Goal: Task Accomplishment & Management: Use online tool/utility

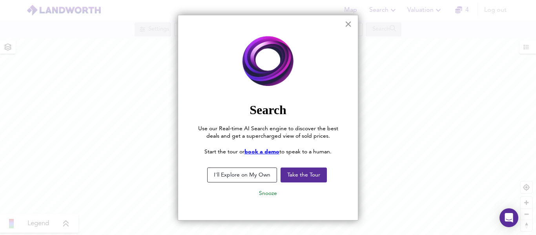
click at [348, 25] on button "×" at bounding box center [347, 24] width 7 height 13
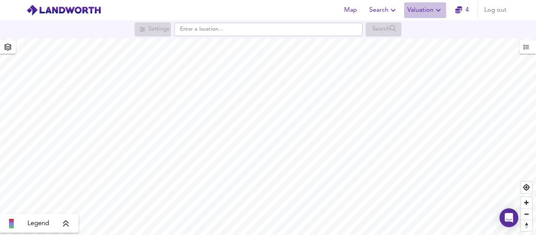
click at [427, 7] on span "Valuation" at bounding box center [425, 10] width 36 height 11
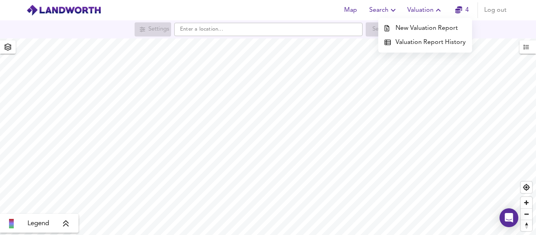
click at [398, 28] on li "New Valuation Report" at bounding box center [425, 28] width 94 height 14
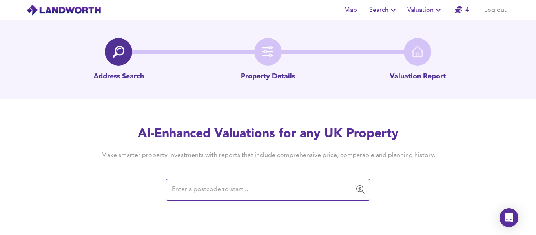
click at [185, 186] on input "text" at bounding box center [261, 189] width 185 height 15
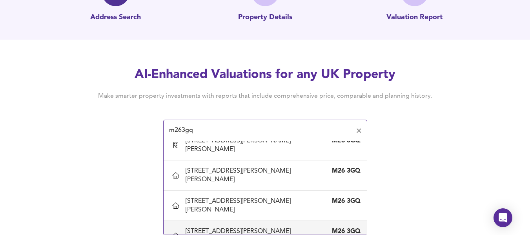
scroll to position [118, 0]
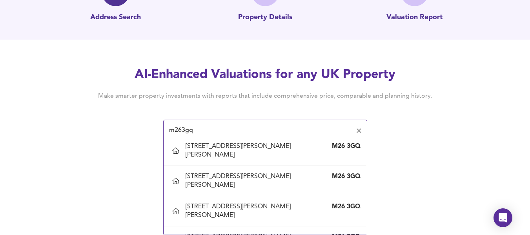
type input "[STREET_ADDRESS][PERSON_NAME][PERSON_NAME]"
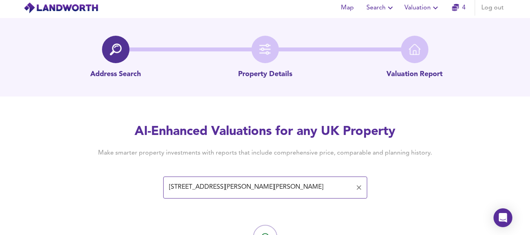
scroll to position [44, 0]
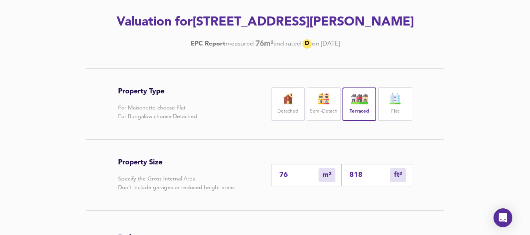
scroll to position [200, 0]
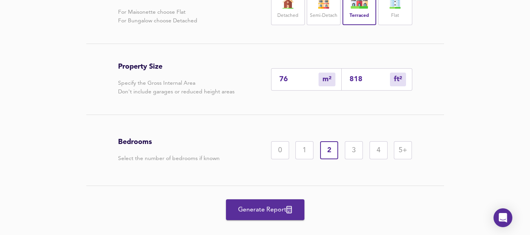
click at [277, 204] on span "Generate Report" at bounding box center [265, 209] width 63 height 11
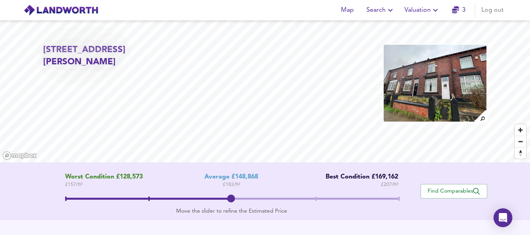
click at [423, 7] on span "Valuation" at bounding box center [422, 10] width 36 height 11
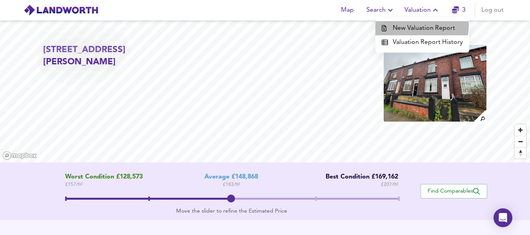
click at [416, 26] on li "New Valuation Report" at bounding box center [422, 28] width 94 height 14
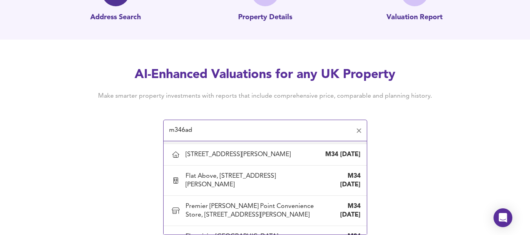
scroll to position [1304, 0]
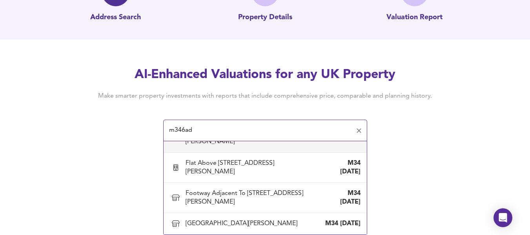
type input "m346ad"
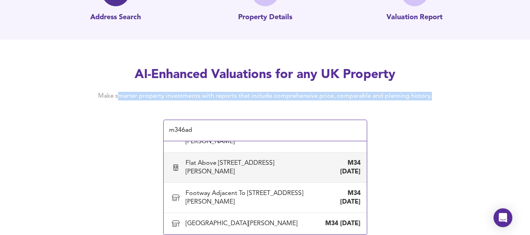
drag, startPoint x: 435, startPoint y: 95, endPoint x: 118, endPoint y: 88, distance: 317.3
click at [123, 88] on div "AI-Enhanced Valuations for any UK Property Make smarter property investments wi…" at bounding box center [265, 83] width 358 height 34
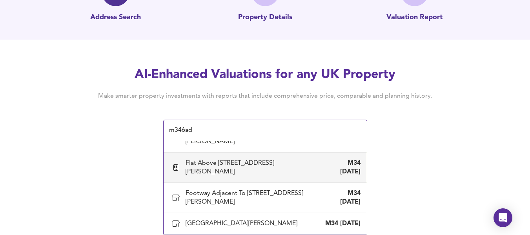
click at [89, 105] on div "AI-Enhanced Valuations for any UK Property Make smarter property investments wi…" at bounding box center [265, 103] width 376 height 75
drag, startPoint x: 100, startPoint y: 96, endPoint x: 435, endPoint y: 81, distance: 335.2
click at [435, 81] on div "AI-Enhanced Valuations for any UK Property Make smarter property investments wi…" at bounding box center [265, 83] width 358 height 34
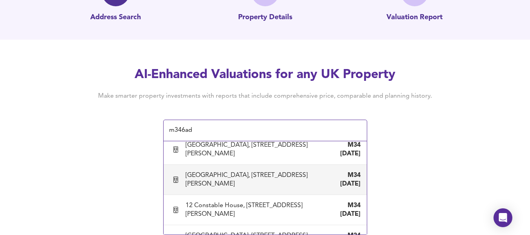
scroll to position [638, 0]
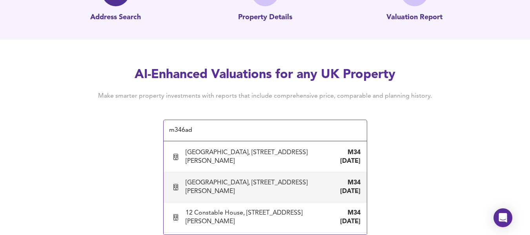
click at [454, 170] on div "Map Search Valuation 3 Log out Address Search Property Details Valuation Report…" at bounding box center [265, 58] width 530 height 235
click at [439, 158] on div "Map Search Valuation 3 Log out Address Search Property Details Valuation Report…" at bounding box center [265, 58] width 530 height 235
